Goal: Information Seeking & Learning: Learn about a topic

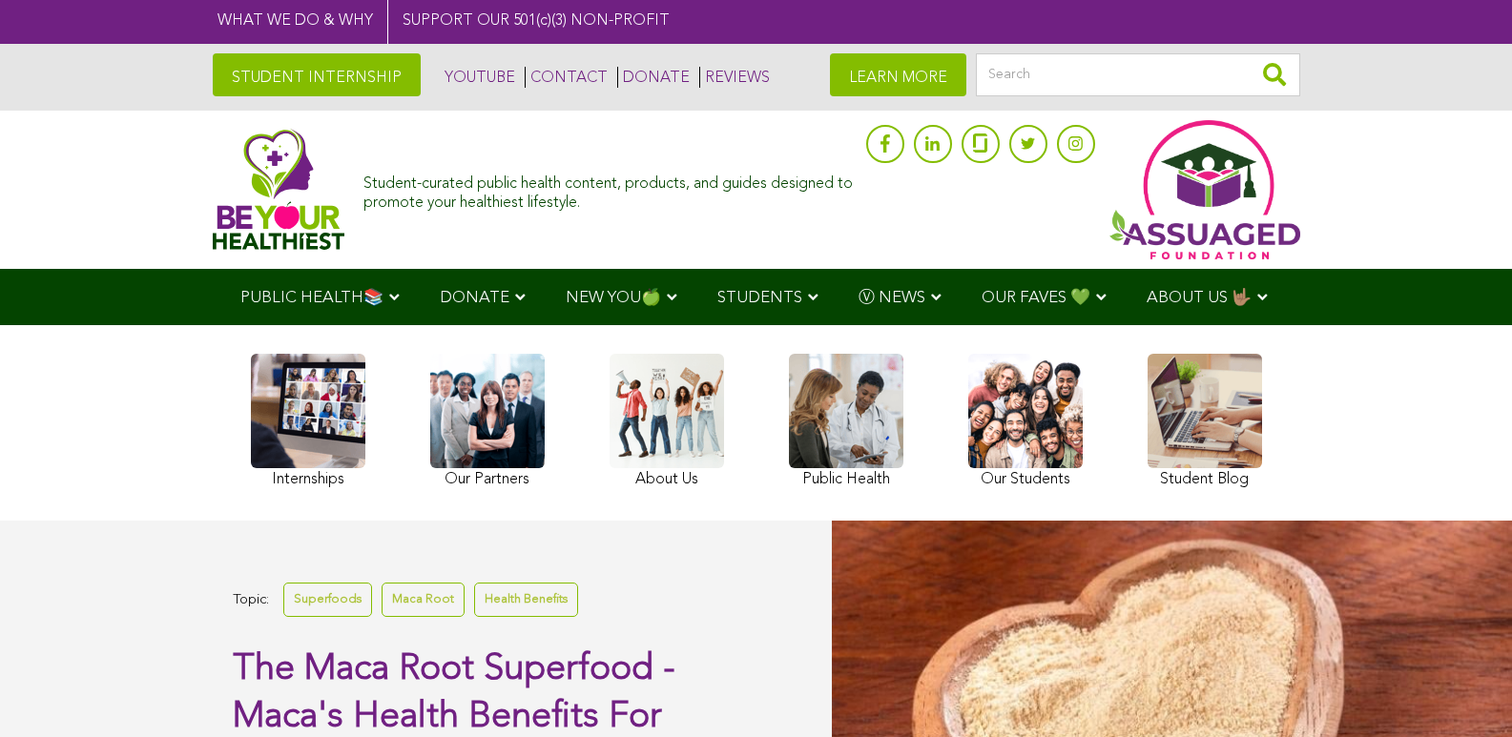
click at [859, 300] on span "Ⓥ NEWS" at bounding box center [892, 298] width 67 height 16
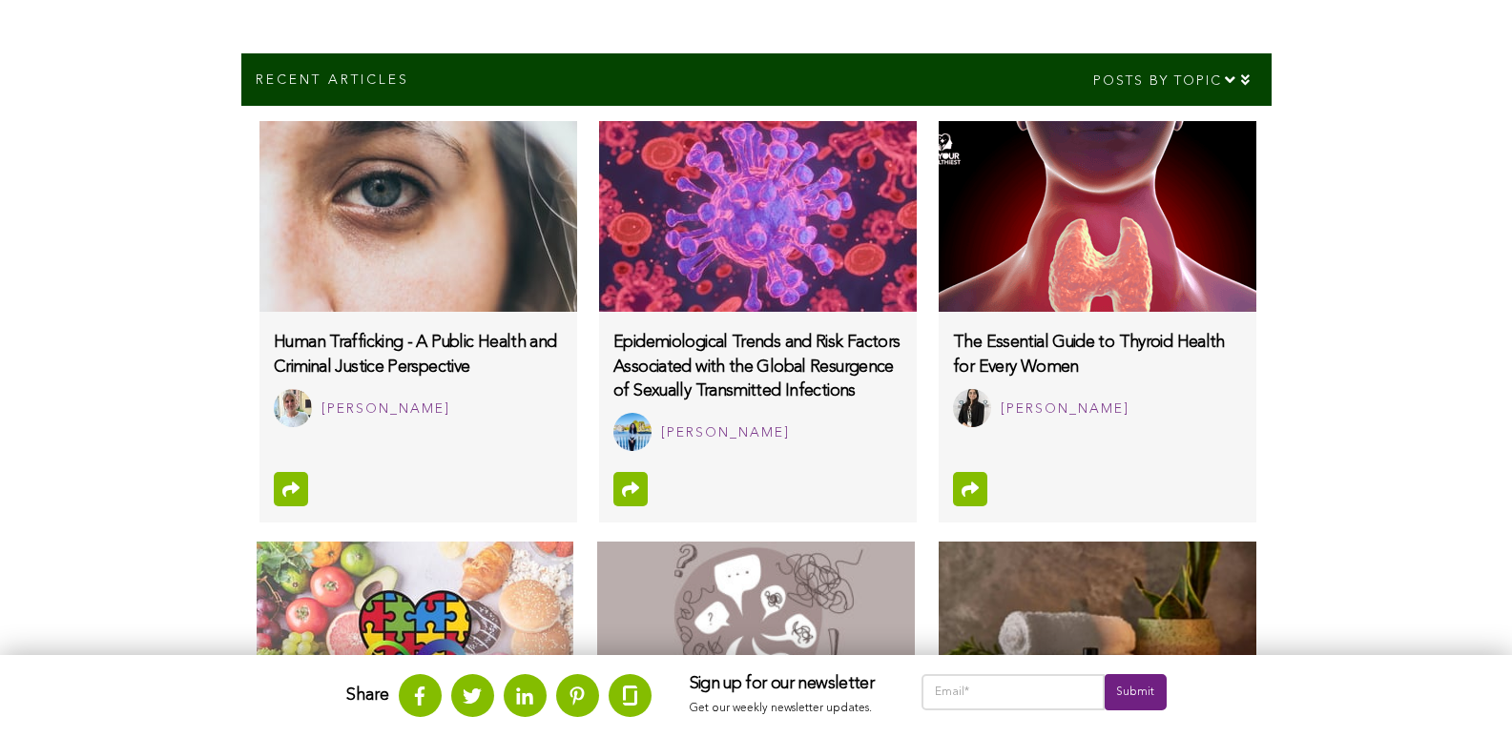
scroll to position [1364, 0]
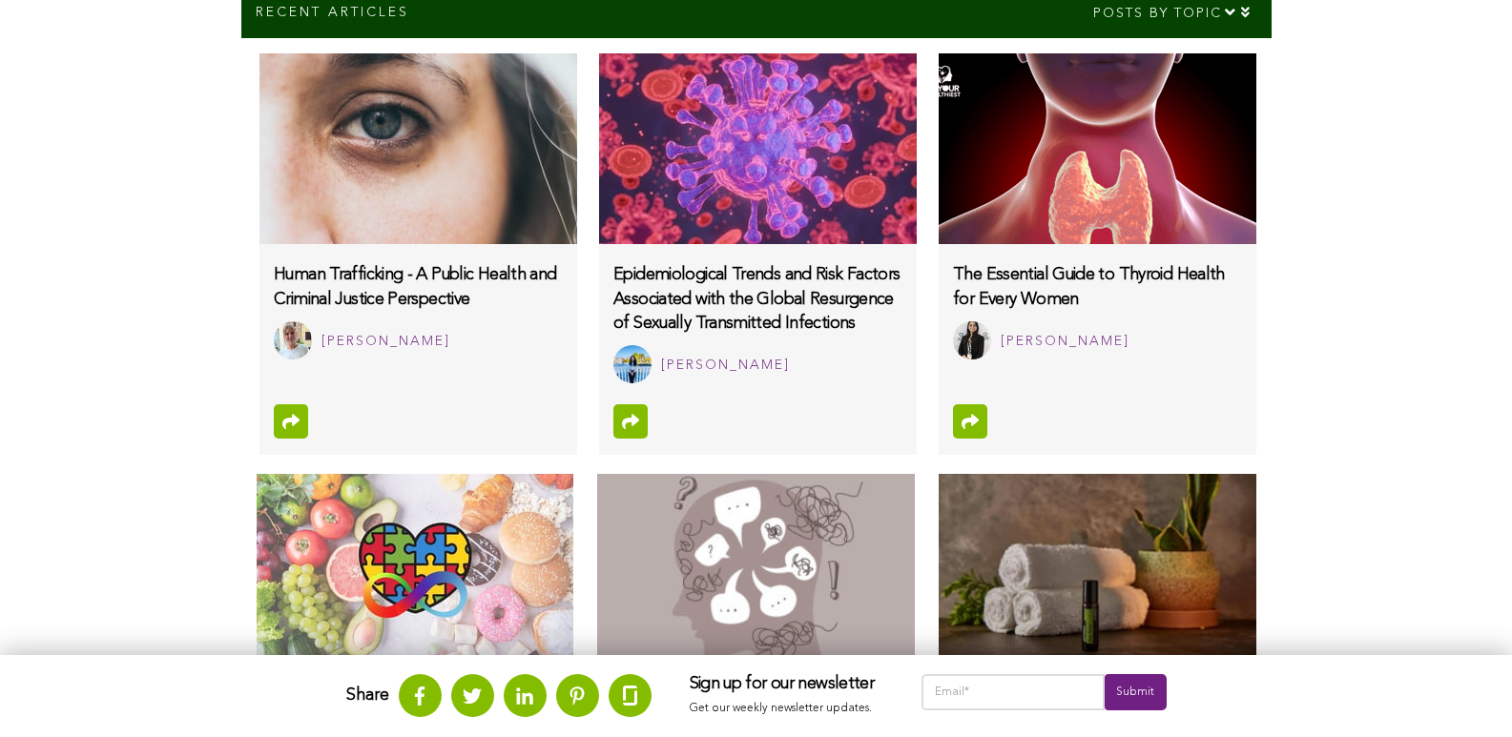
click at [939, 529] on img at bounding box center [1097, 569] width 317 height 191
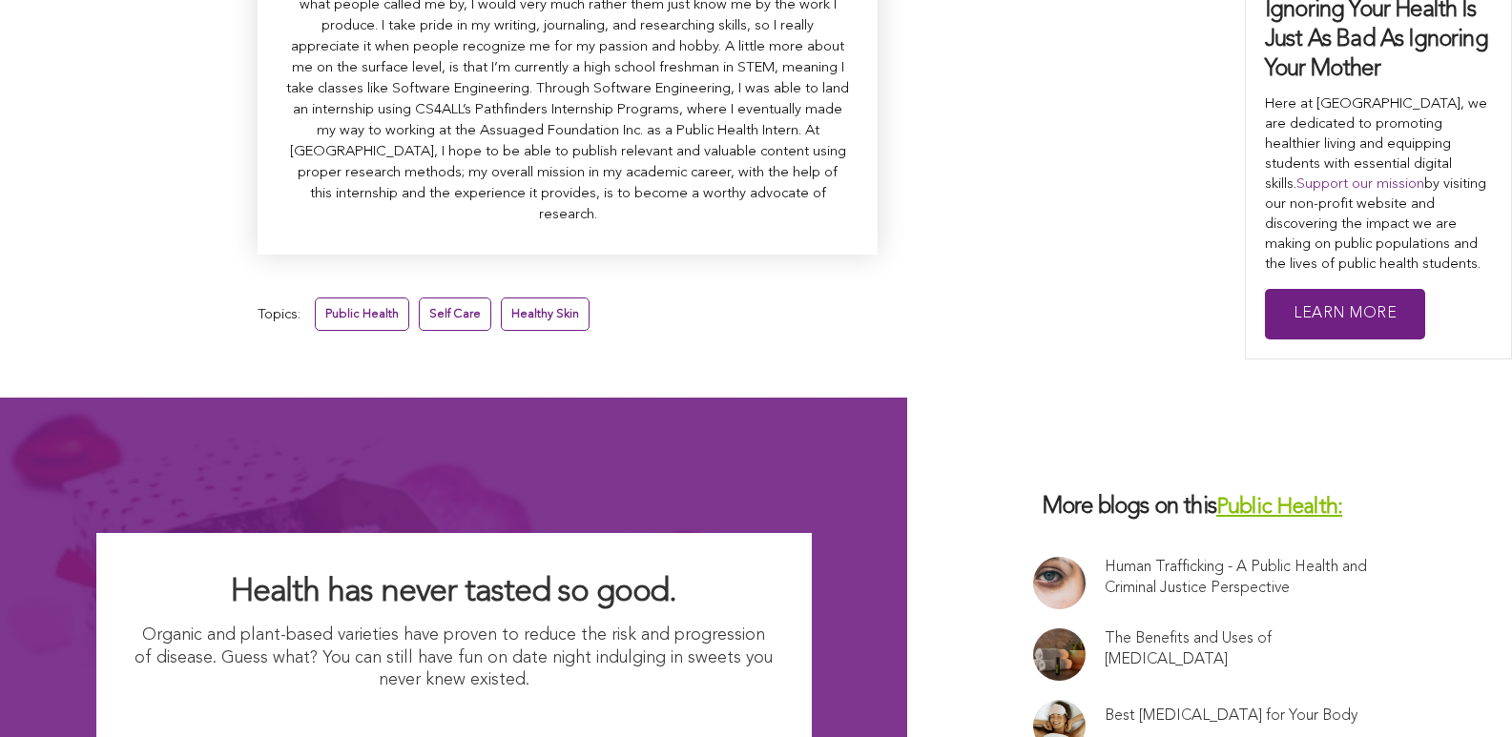
scroll to position [7104, 0]
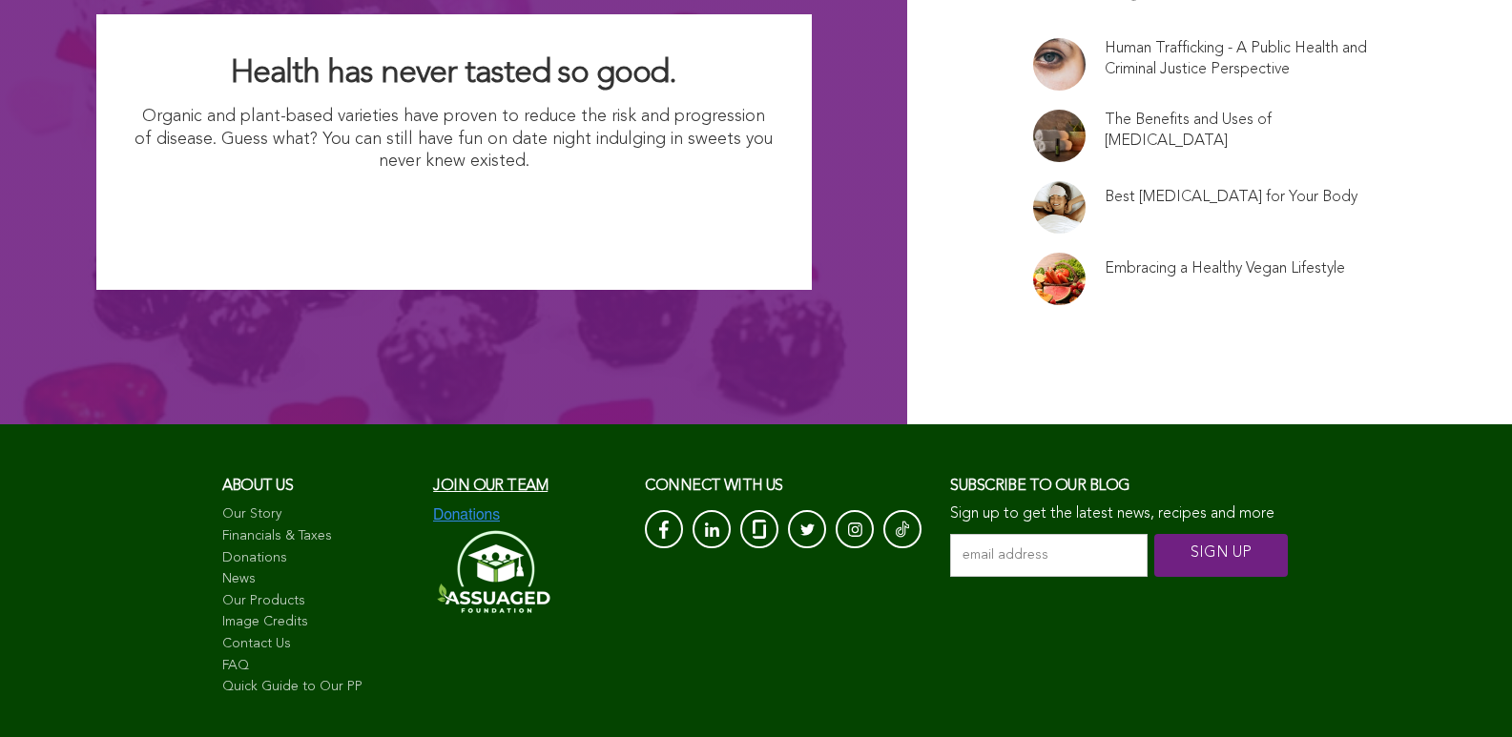
click at [222, 571] on link "News" at bounding box center [318, 580] width 193 height 19
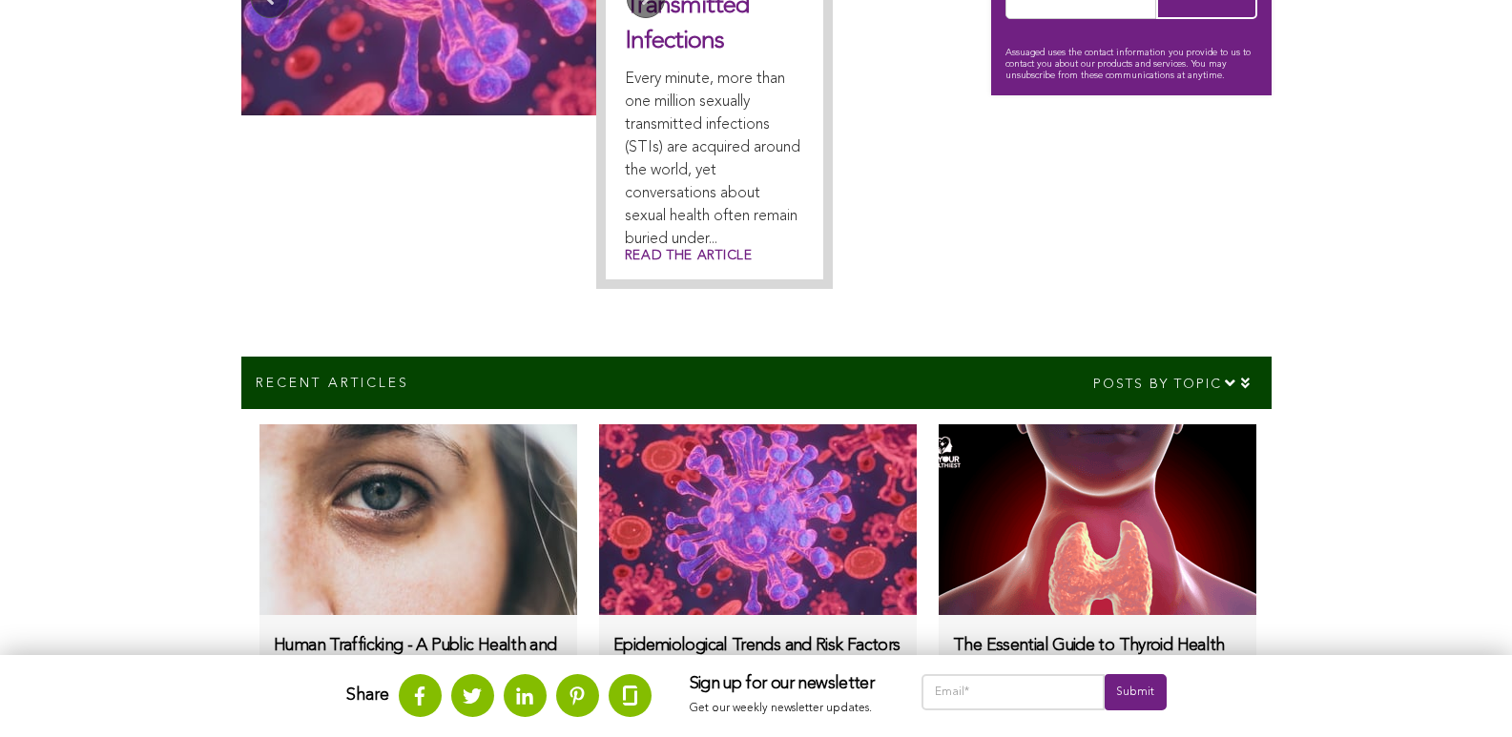
scroll to position [948, 0]
